Goal: Transaction & Acquisition: Book appointment/travel/reservation

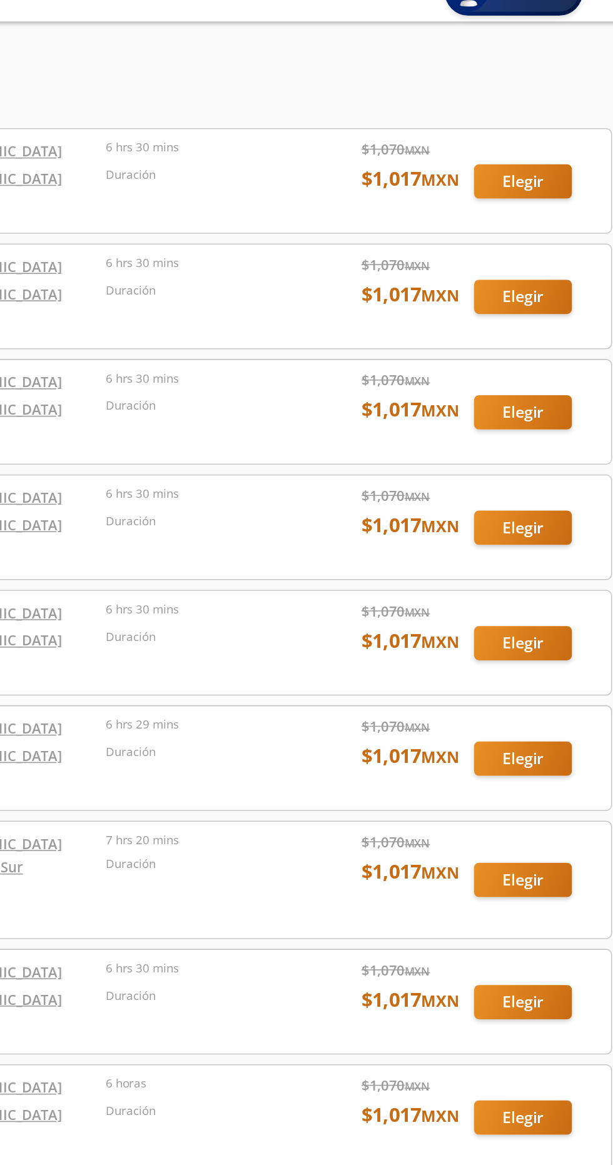
click at [546, 214] on div at bounding box center [306, 213] width 593 height 66
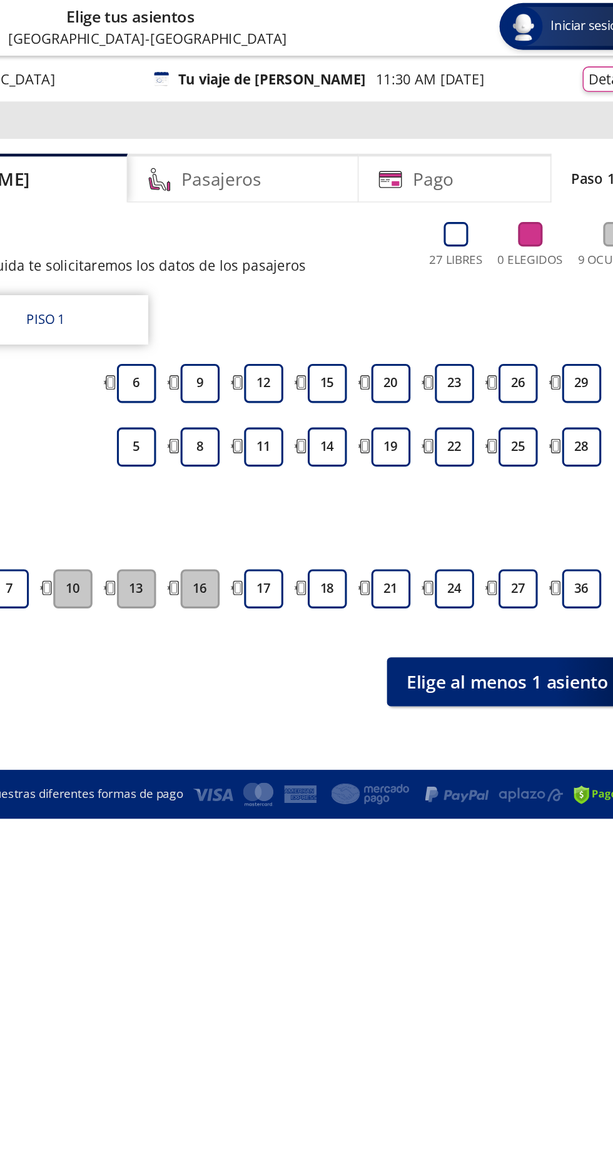
click at [386, 378] on button "18" at bounding box center [386, 378] width 25 height 25
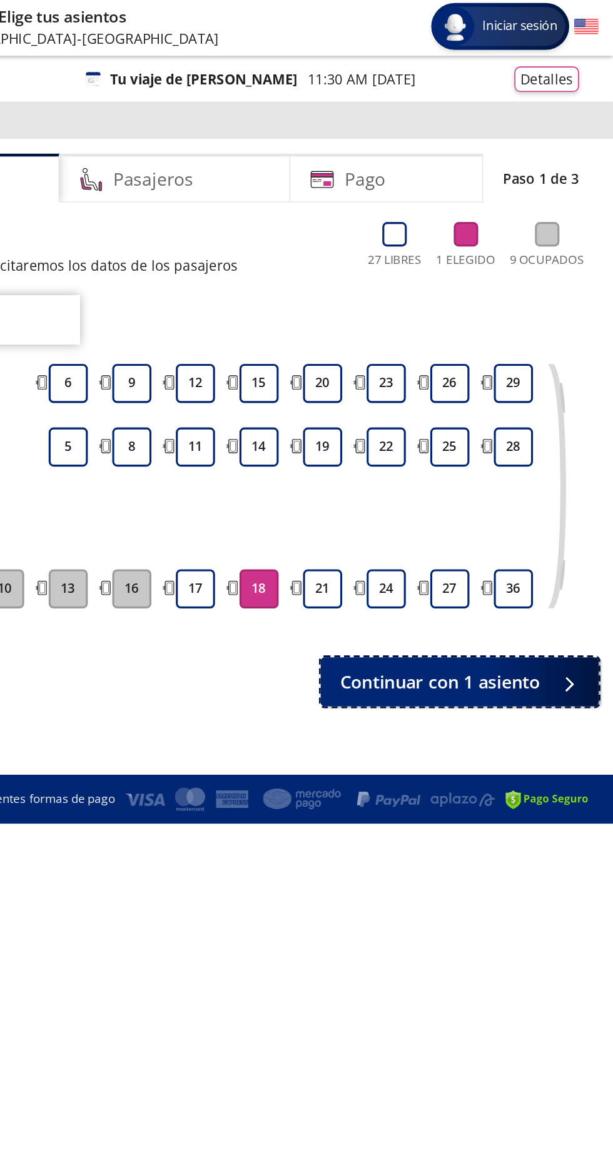
click at [524, 436] on span "Continuar con 1 asiento" at bounding box center [502, 438] width 128 height 17
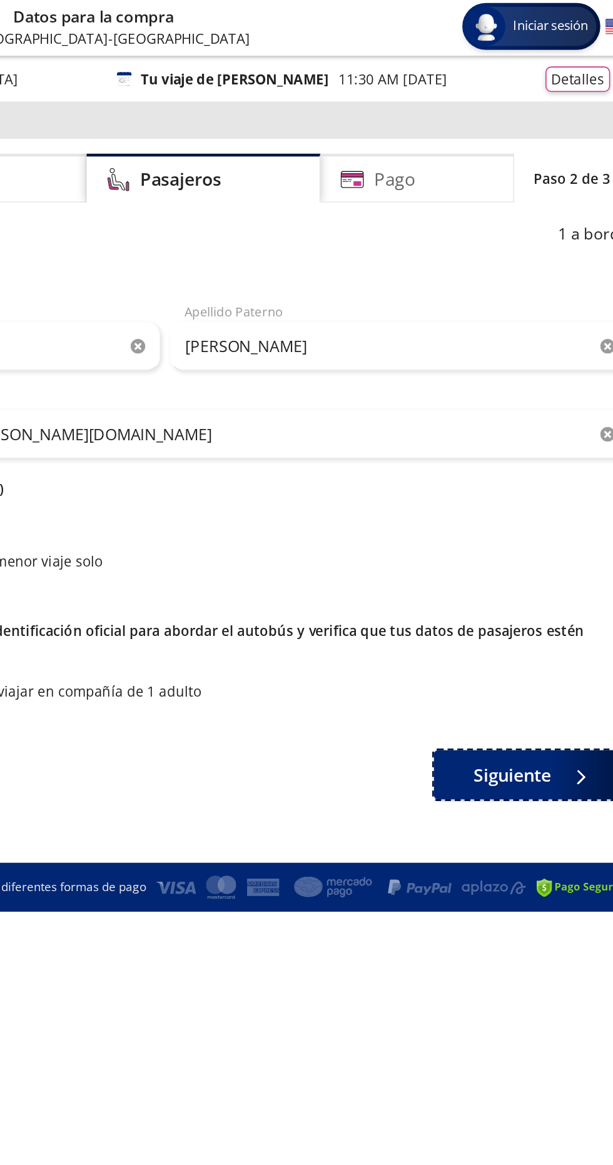
click at [538, 501] on span "Siguiente" at bounding box center [528, 497] width 49 height 17
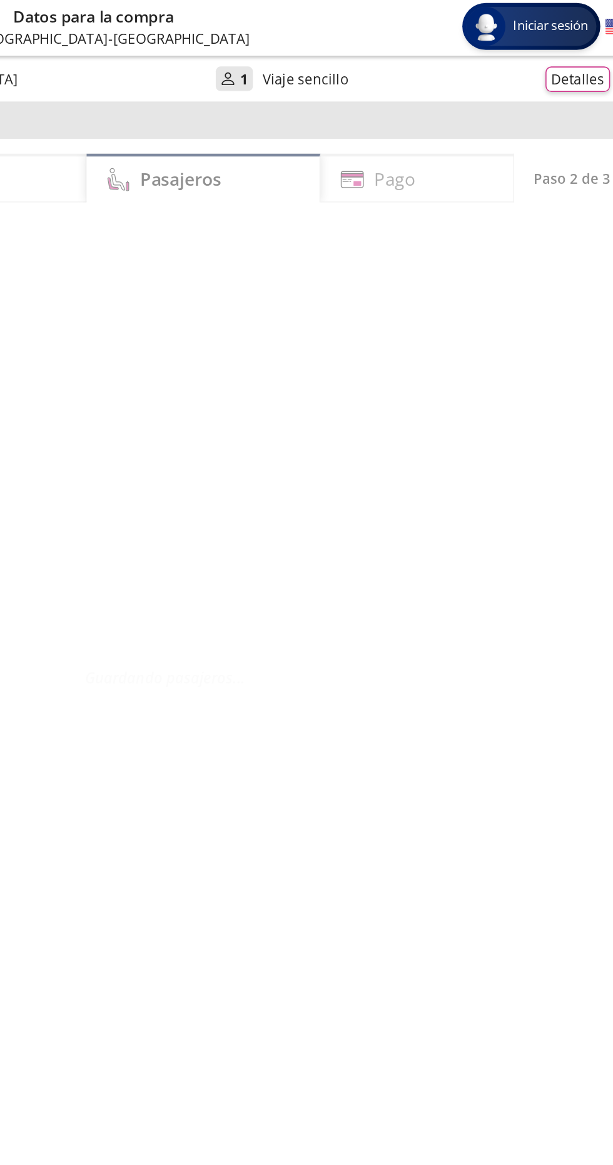
select select "MX"
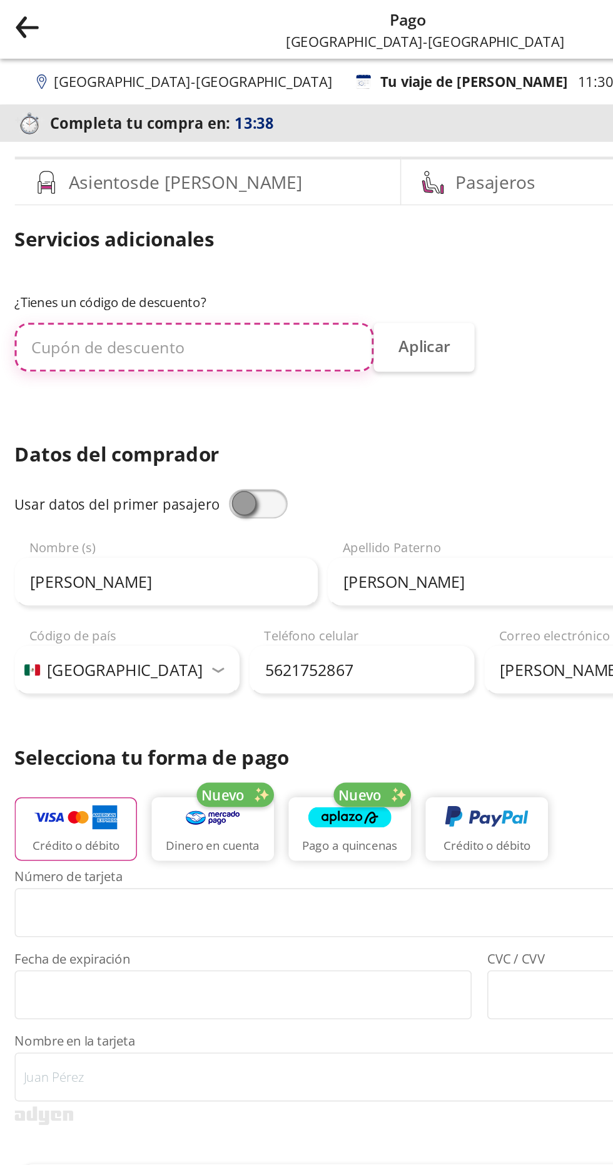
click at [101, 223] on input "text" at bounding box center [123, 221] width 229 height 31
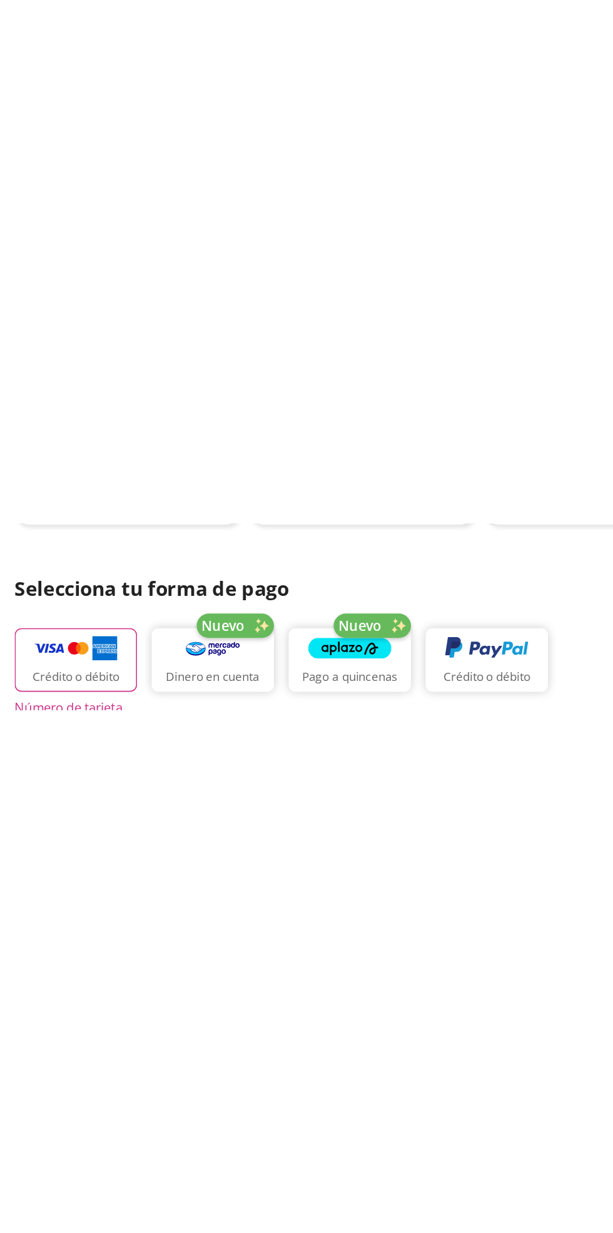
scroll to position [27, 0]
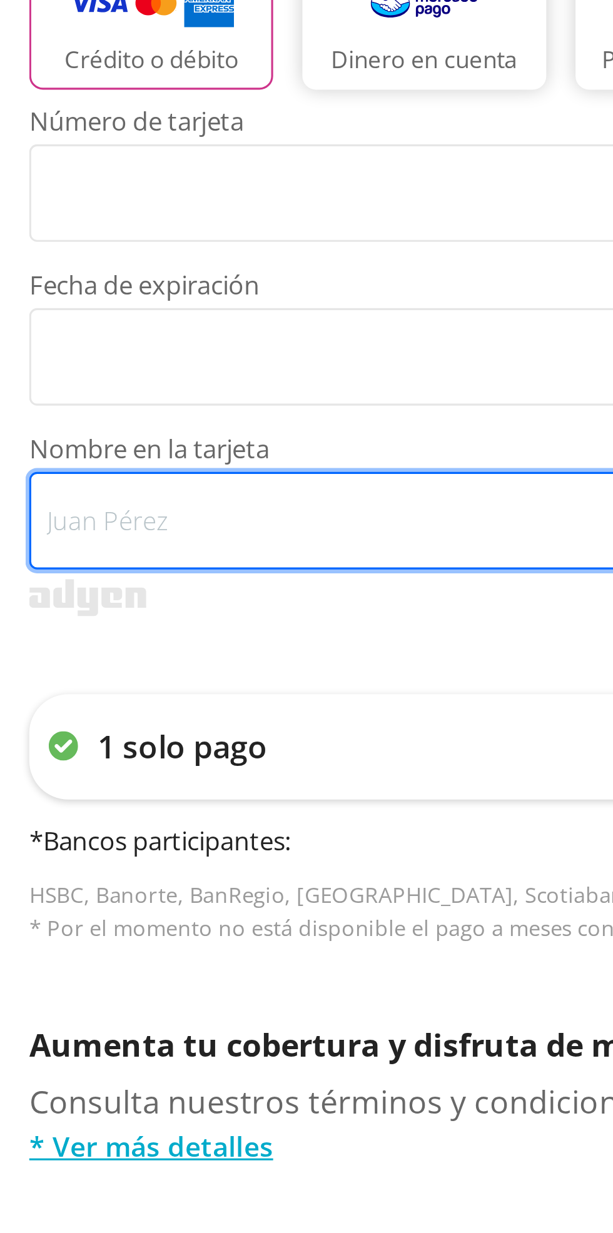
click at [35, 676] on input "Nombre en la tarjeta" at bounding box center [306, 691] width 594 height 31
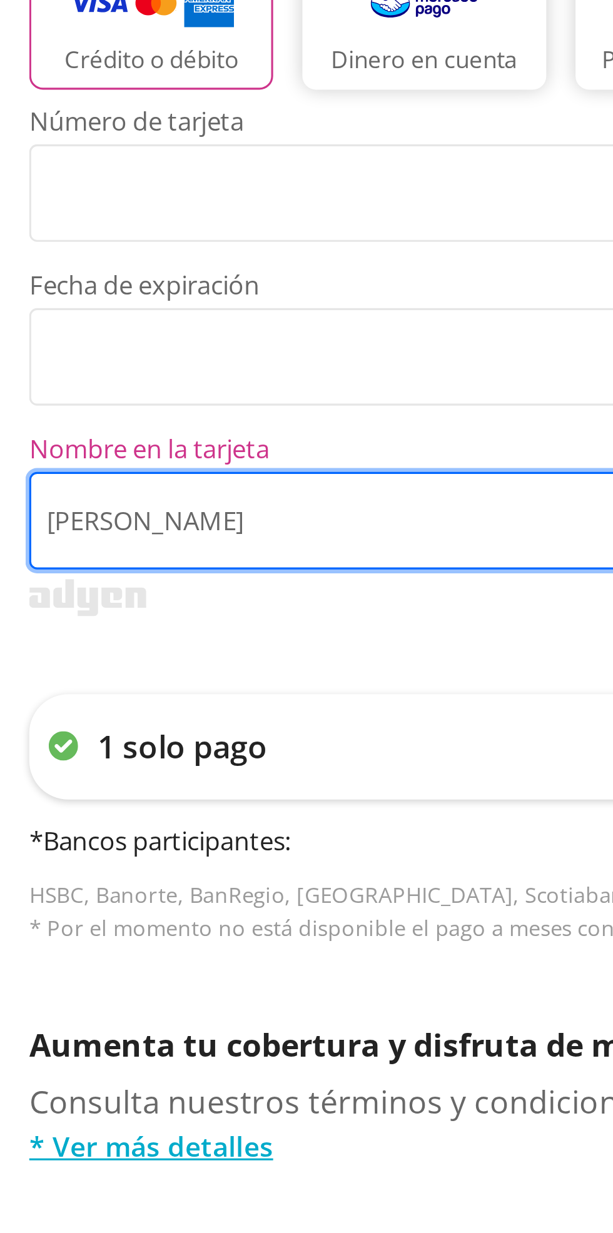
type input "Juan Luis Baltazar Sánchez"
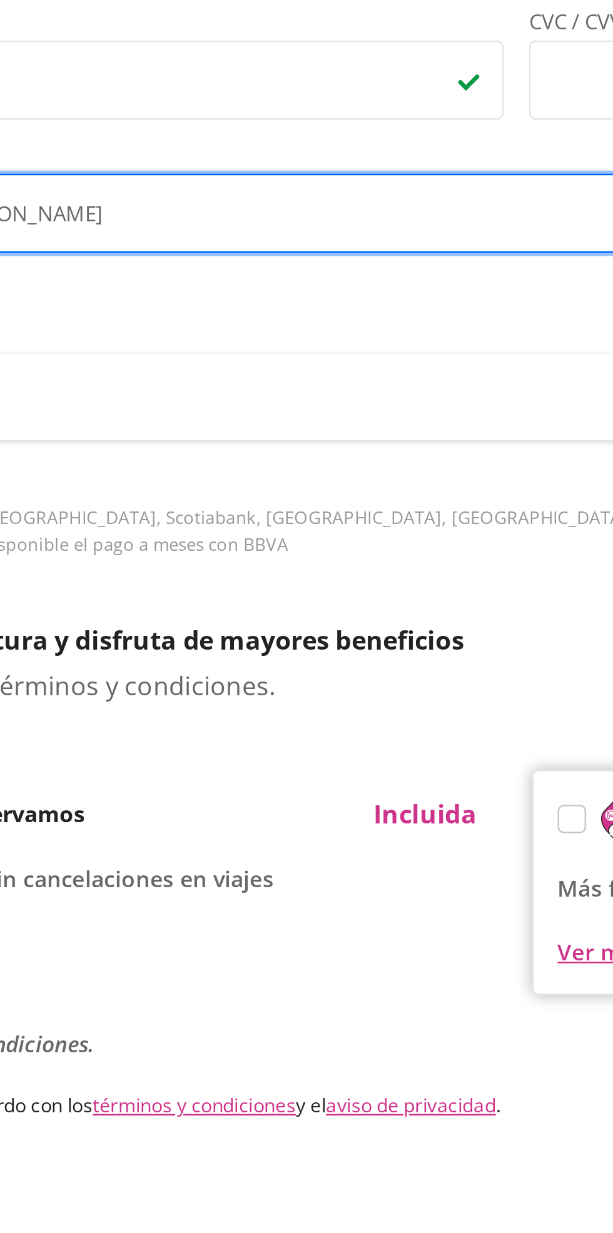
scroll to position [29, 0]
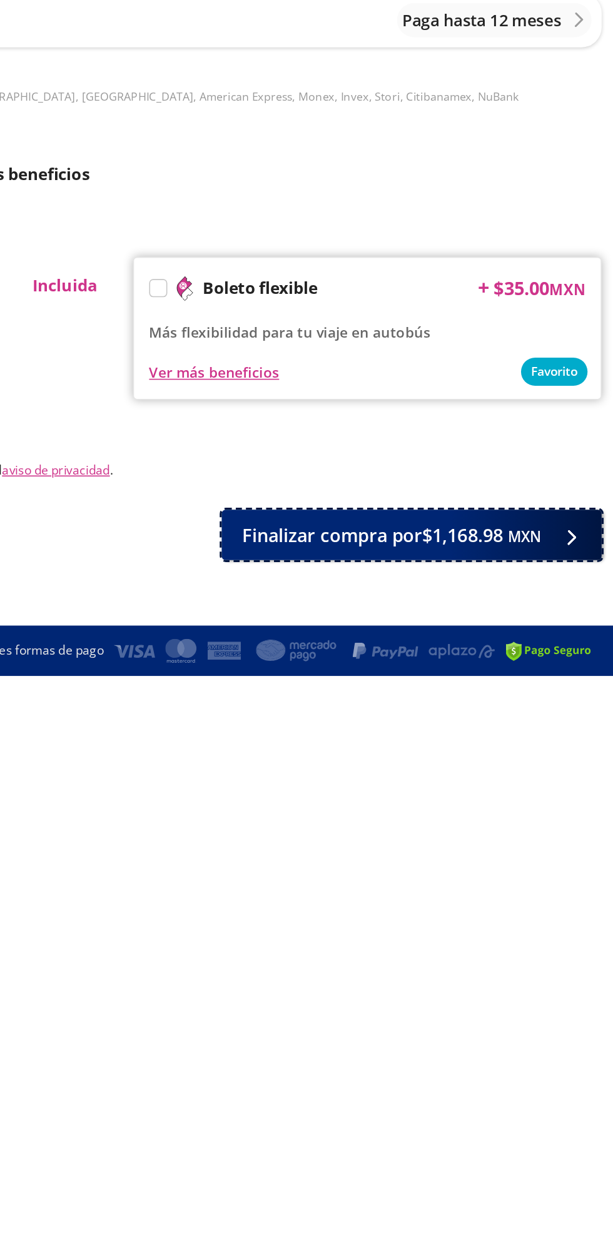
click at [511, 1075] on span "Finalizar compra por $1,168.98 MXN" at bounding box center [473, 1083] width 186 height 17
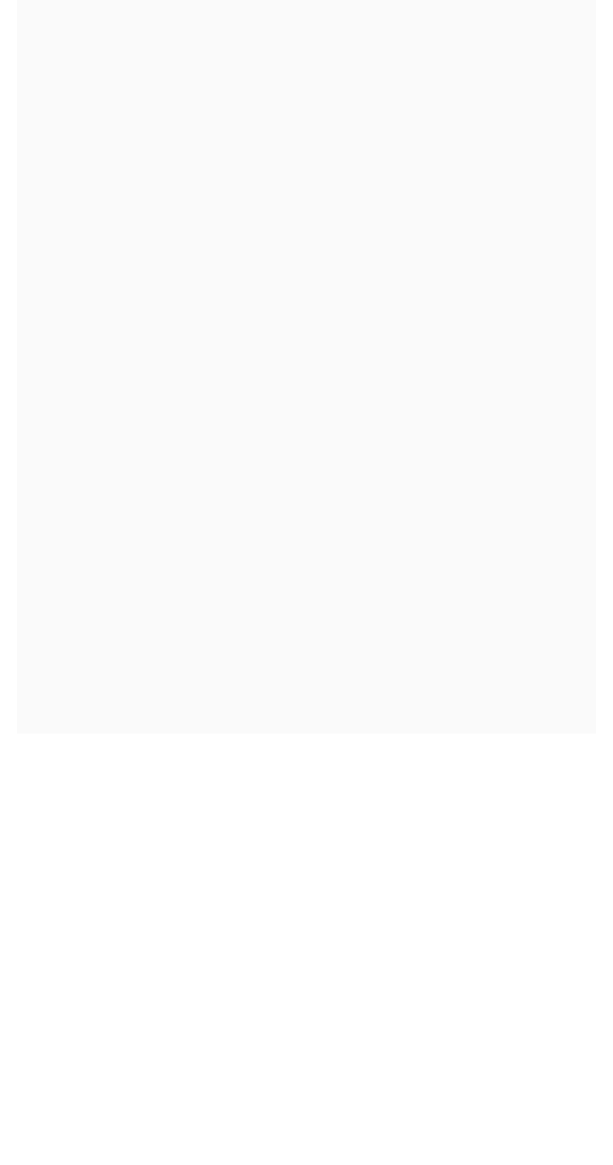
scroll to position [26, 0]
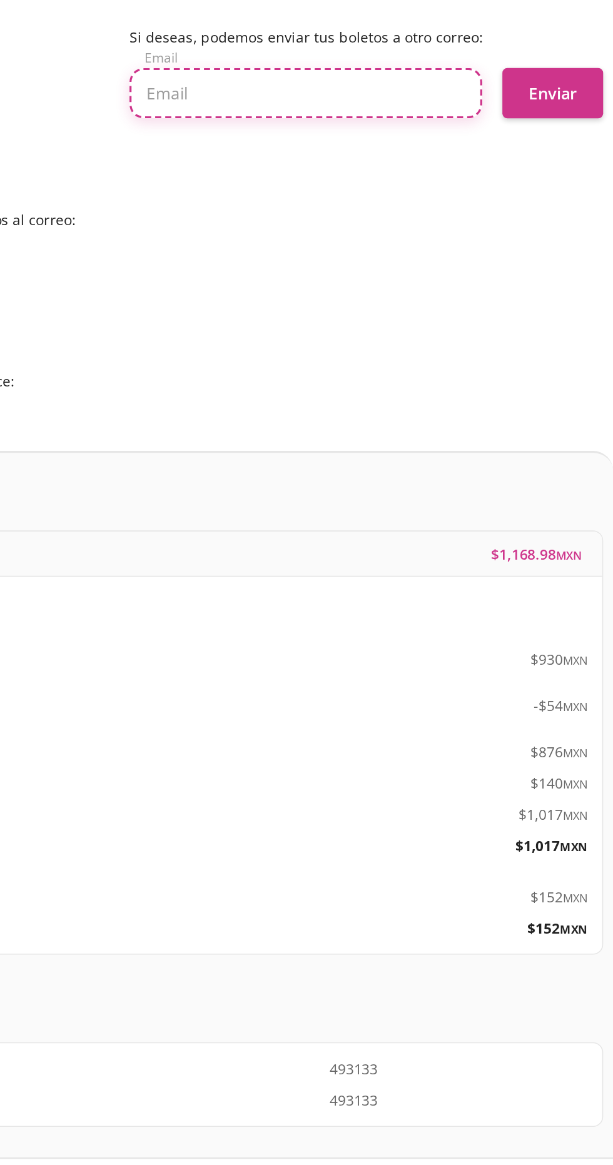
click at [348, 483] on input "text" at bounding box center [422, 488] width 219 height 31
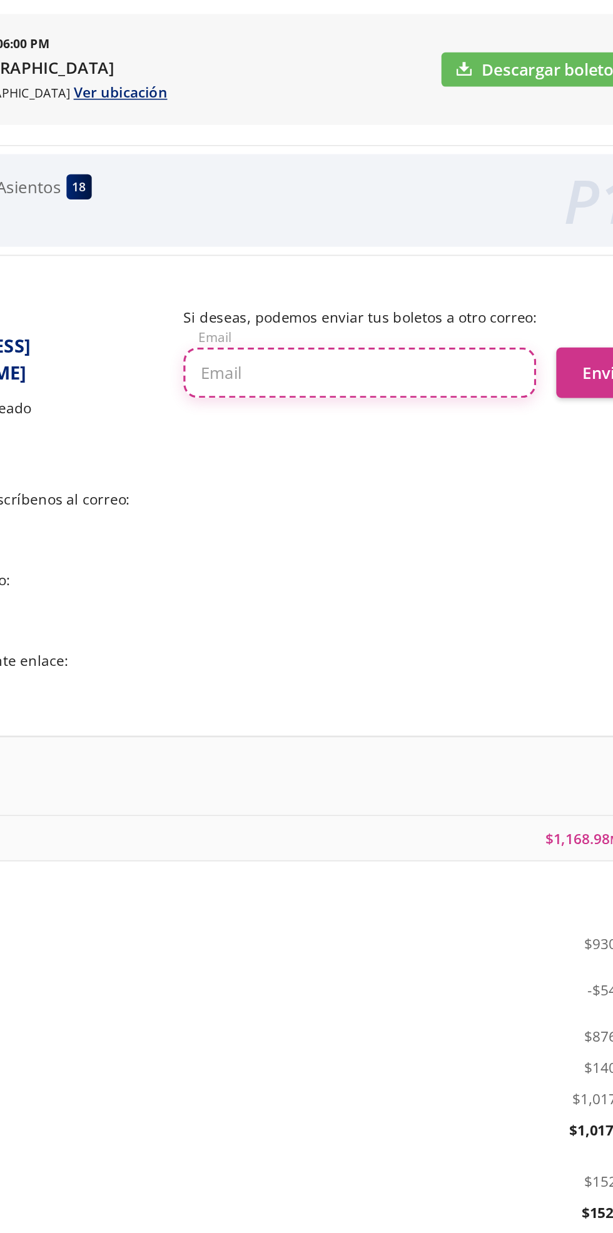
type input "luis_balta27@yahoo.com.mx"
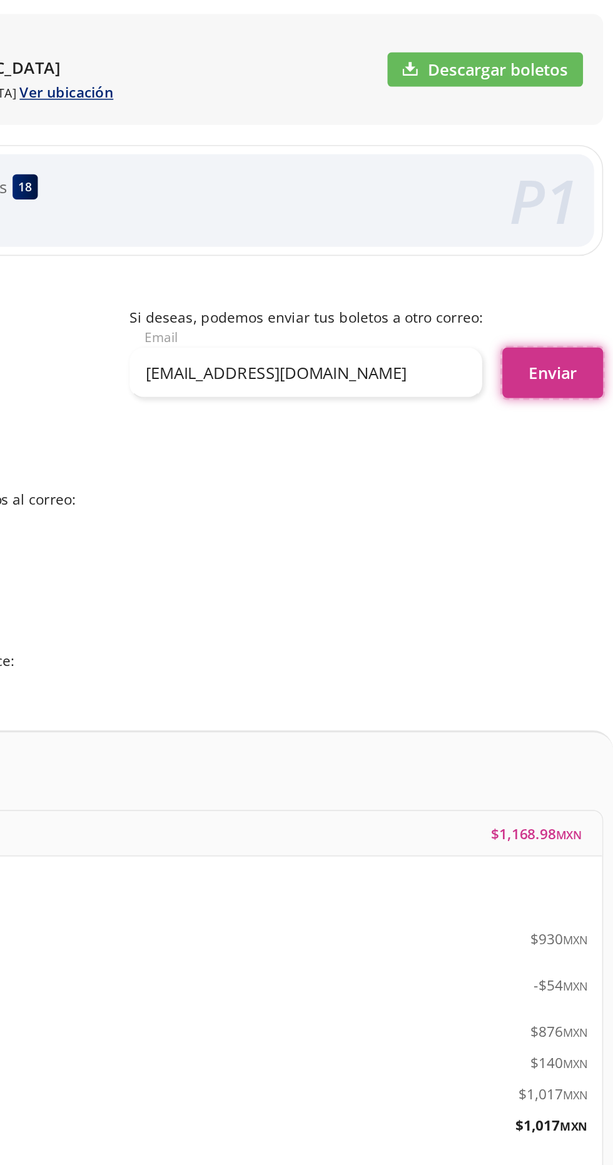
click at [582, 483] on button "Enviar" at bounding box center [575, 488] width 63 height 31
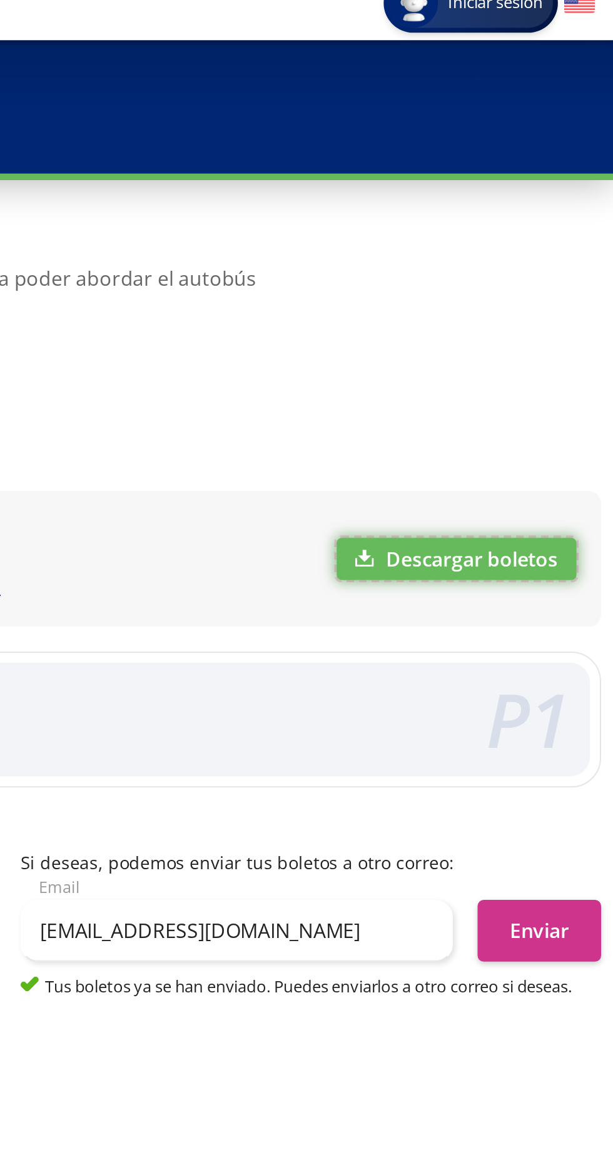
click at [538, 302] on link "Descargar boletos" at bounding box center [533, 299] width 121 height 21
